Goal: Task Accomplishment & Management: Manage account settings

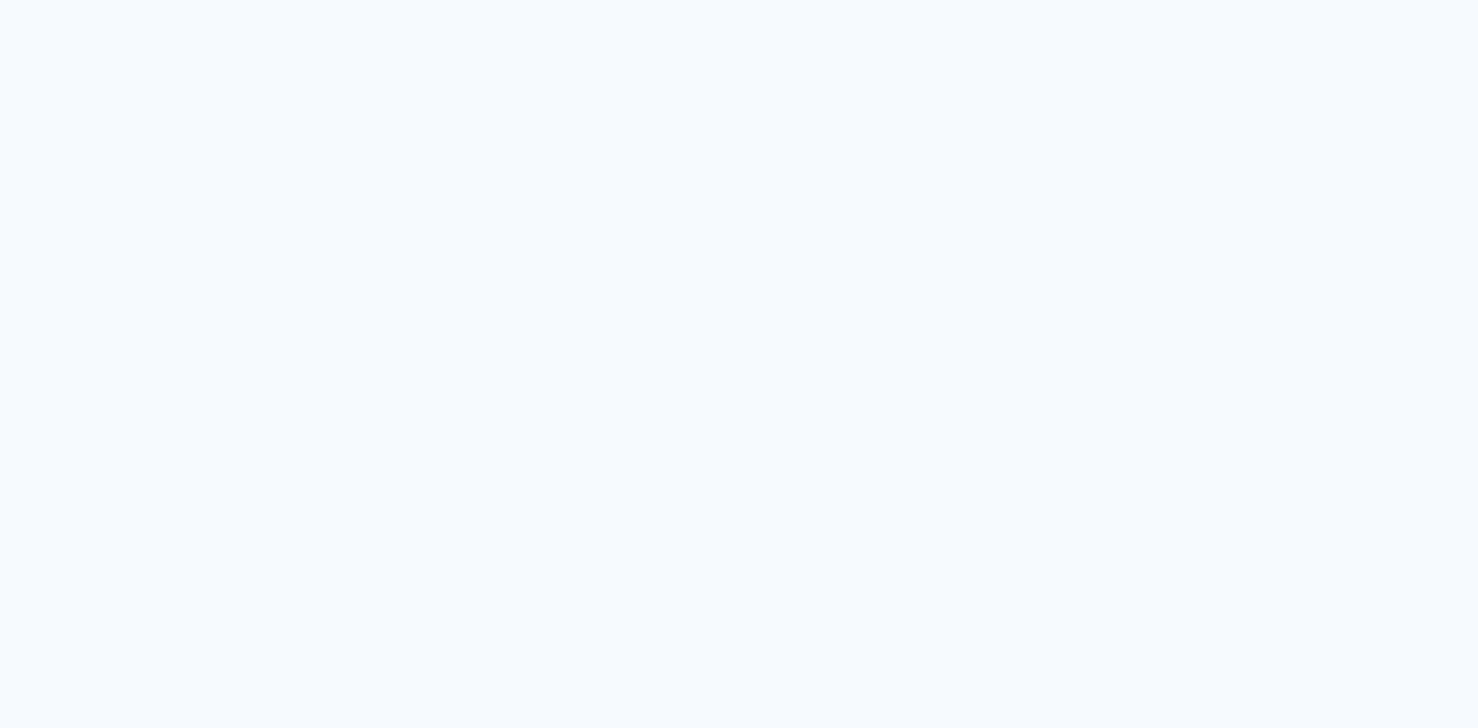
type input "Todas as fotos"
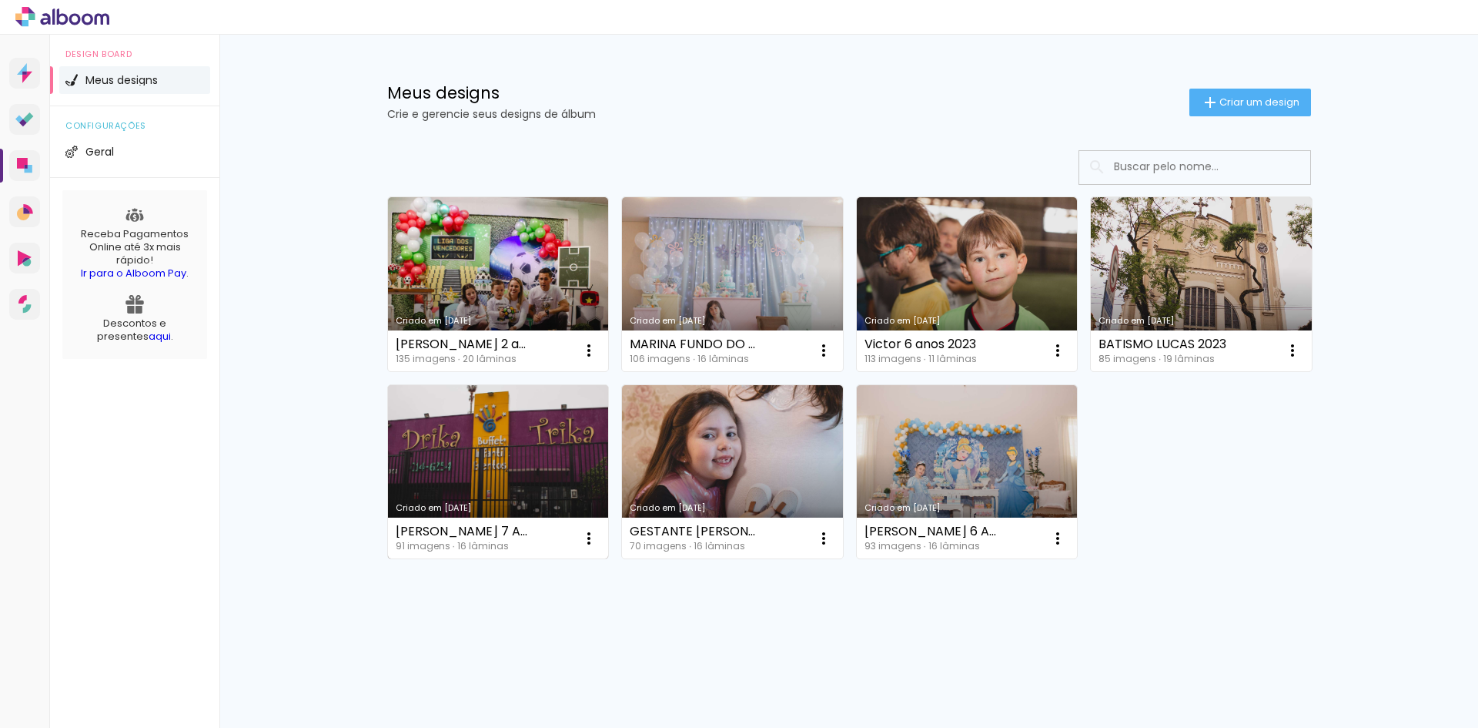
click at [557, 426] on link "Criado em [DATE]" at bounding box center [498, 472] width 221 height 174
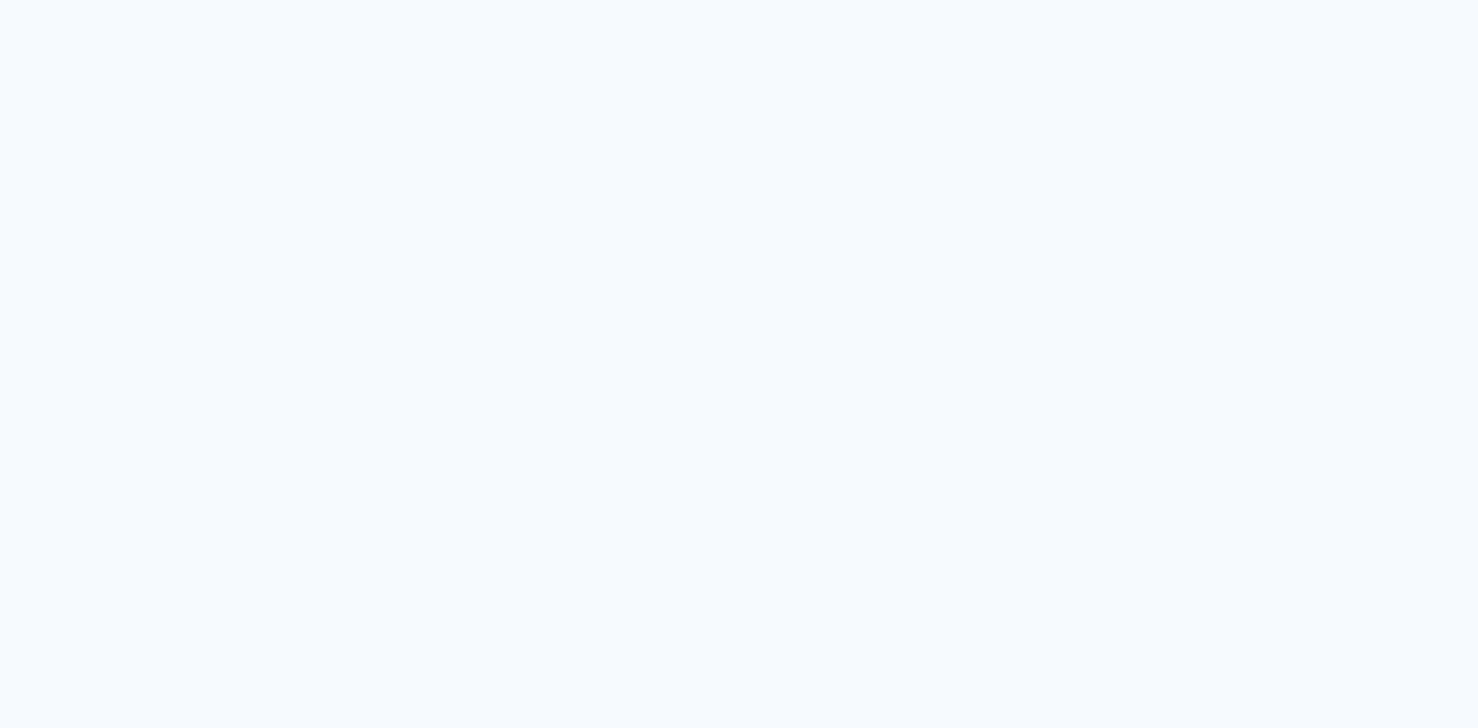
type input "Todas as fotos"
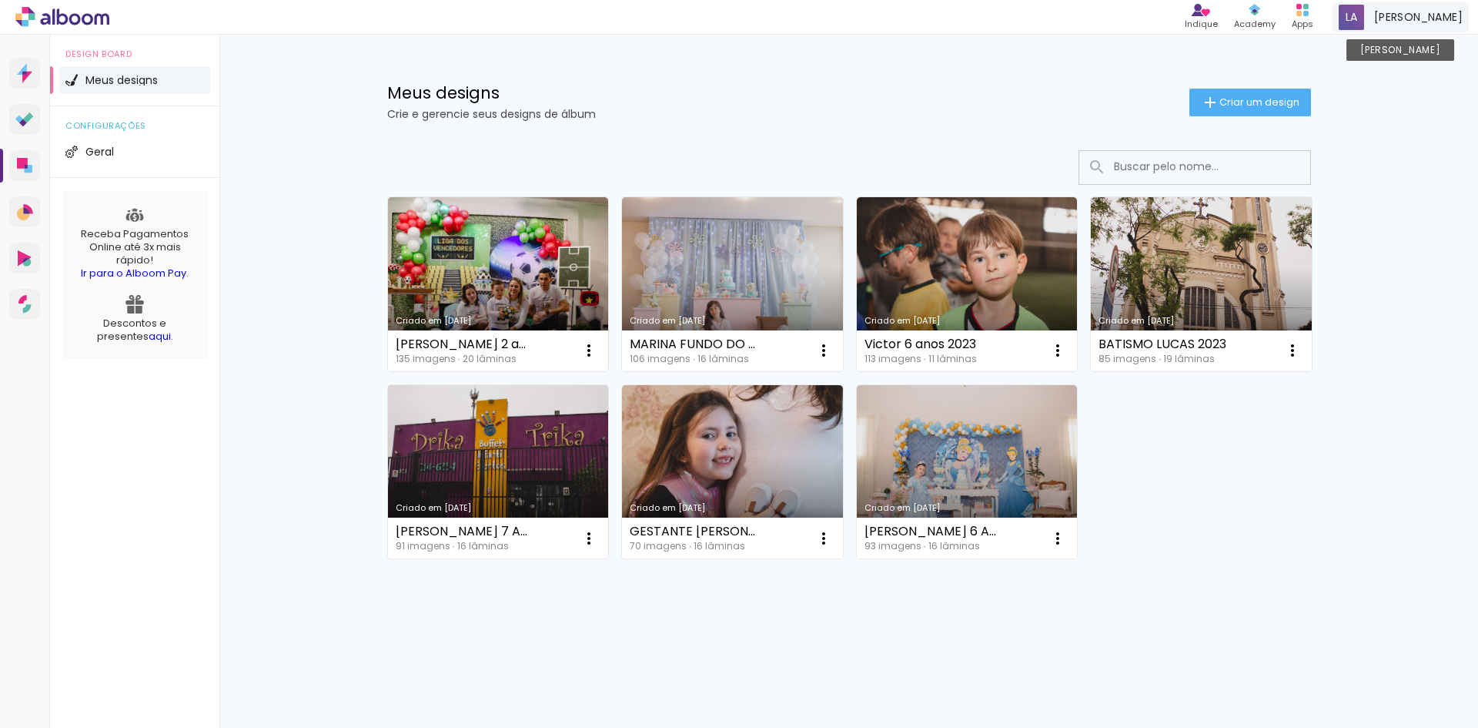
click at [1427, 22] on div "Lucas Conta Alboom" at bounding box center [1401, 17] width 136 height 30
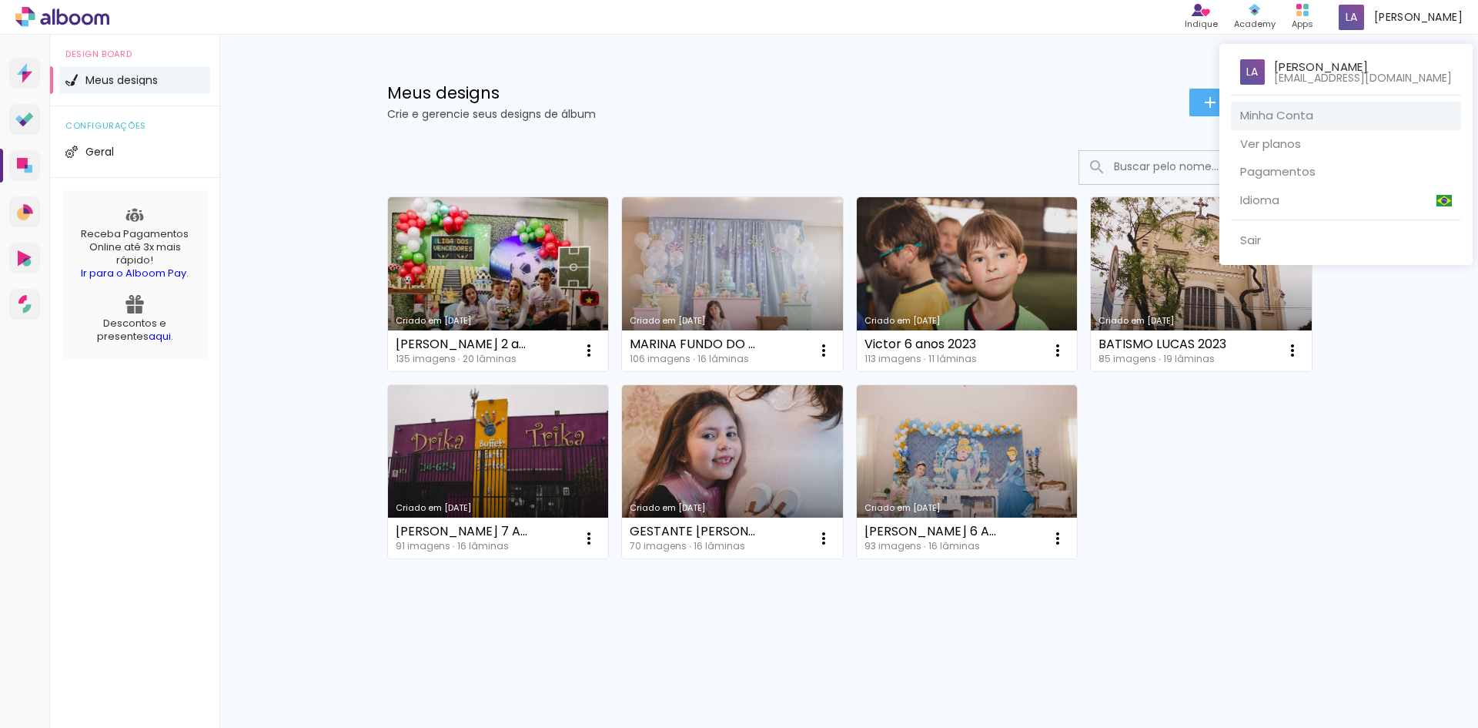
click at [1302, 113] on link "Minha Conta" at bounding box center [1346, 116] width 230 height 28
click at [1233, 246] on link "Sair" at bounding box center [1346, 240] width 230 height 28
